Goal: Task Accomplishment & Management: Manage account settings

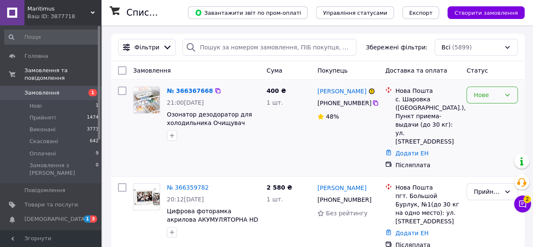
click at [481, 87] on div "Нове" at bounding box center [492, 94] width 51 height 17
click at [487, 114] on li "Прийнято" at bounding box center [492, 112] width 51 height 15
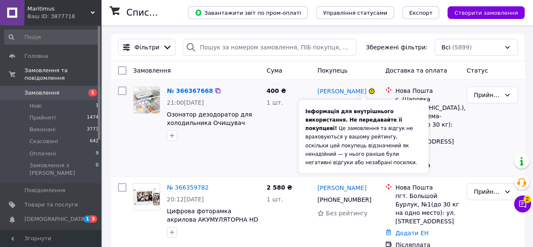
click at [372, 91] on icon at bounding box center [372, 91] width 0 height 2
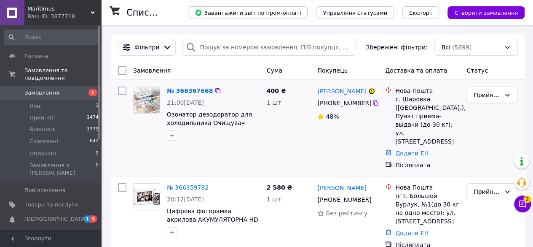
click at [345, 91] on link "[PERSON_NAME]" at bounding box center [341, 91] width 49 height 8
click at [507, 94] on icon at bounding box center [507, 94] width 7 height 7
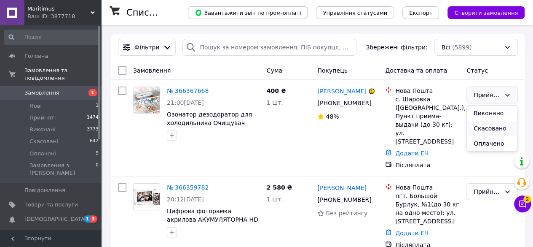
click at [472, 131] on li "Скасовано" at bounding box center [492, 128] width 51 height 15
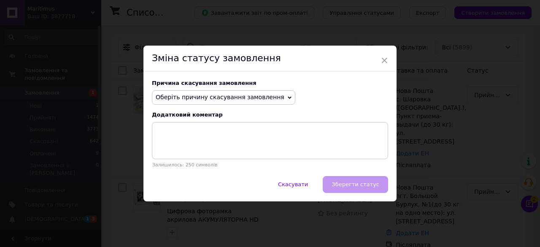
click at [210, 99] on span "Оберіть причину скасування замовлення" at bounding box center [220, 97] width 129 height 7
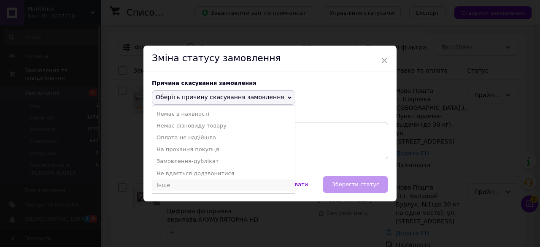
click at [213, 186] on li "Інше" at bounding box center [223, 185] width 142 height 12
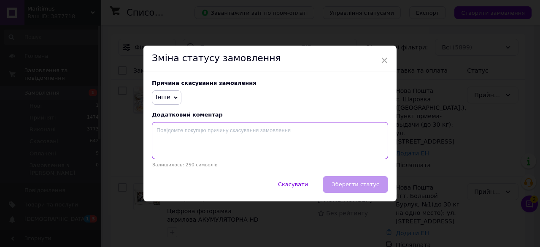
click at [217, 143] on textarea at bounding box center [270, 140] width 236 height 37
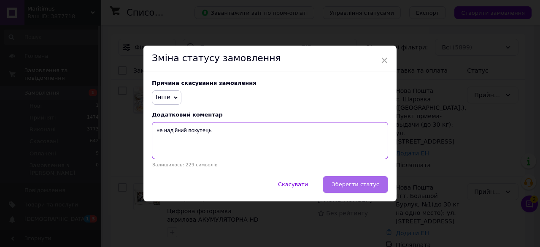
type textarea "не надійний покупець"
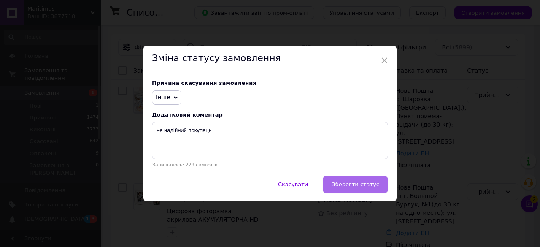
click at [345, 180] on button "Зберегти статус" at bounding box center [354, 184] width 65 height 17
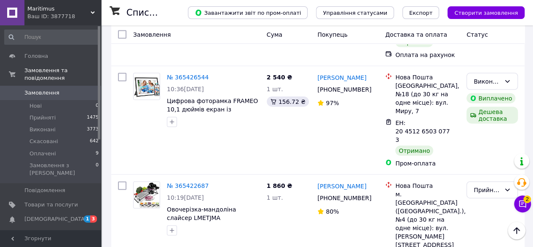
scroll to position [8894, 0]
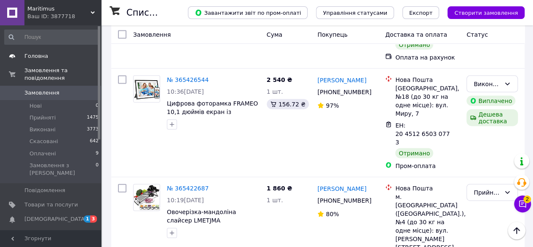
click at [54, 56] on span "Головна" at bounding box center [51, 56] width 54 height 8
